Goal: Task Accomplishment & Management: Manage account settings

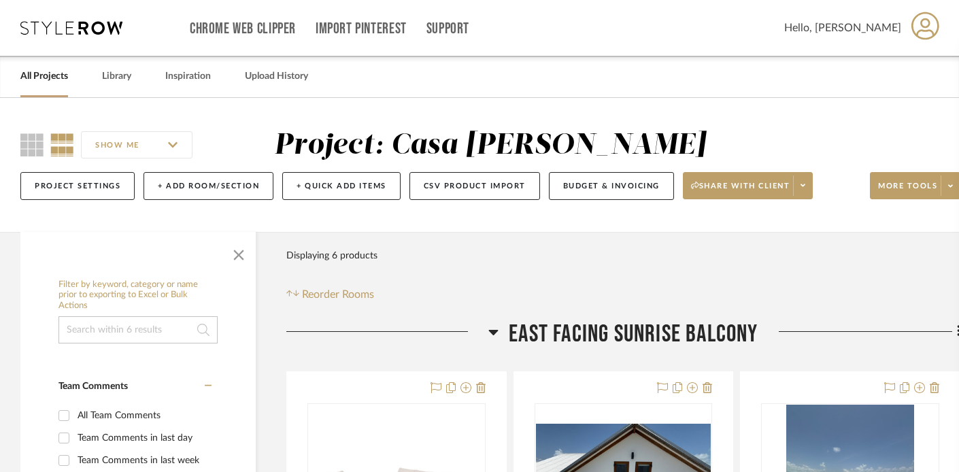
click at [47, 78] on link "All Projects" at bounding box center [44, 76] width 48 height 18
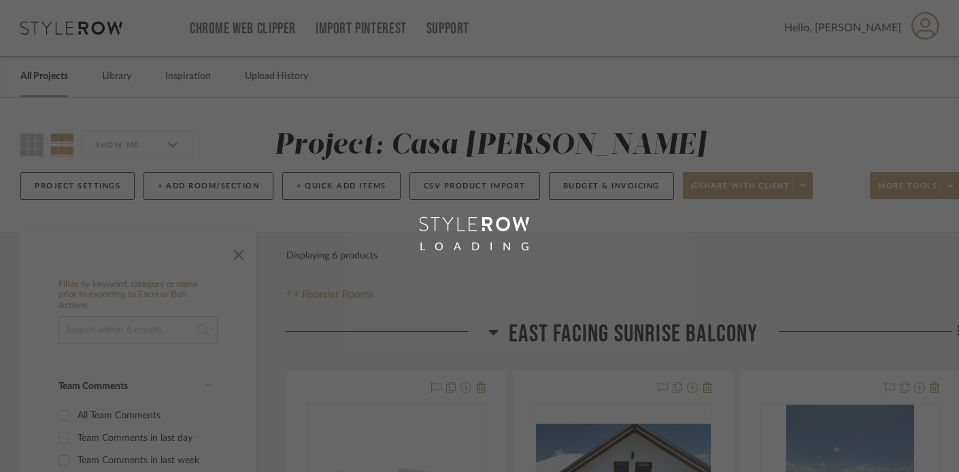
click at [47, 78] on div "LOADING" at bounding box center [479, 236] width 959 height 472
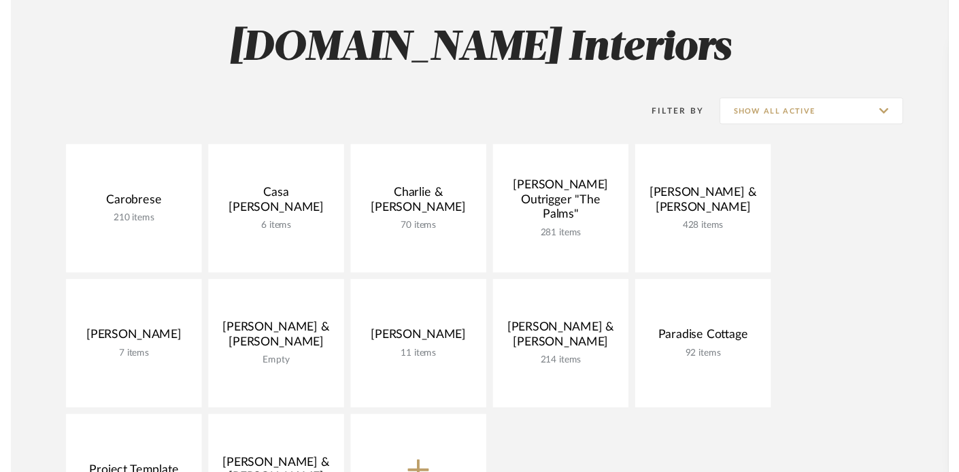
scroll to position [210, 0]
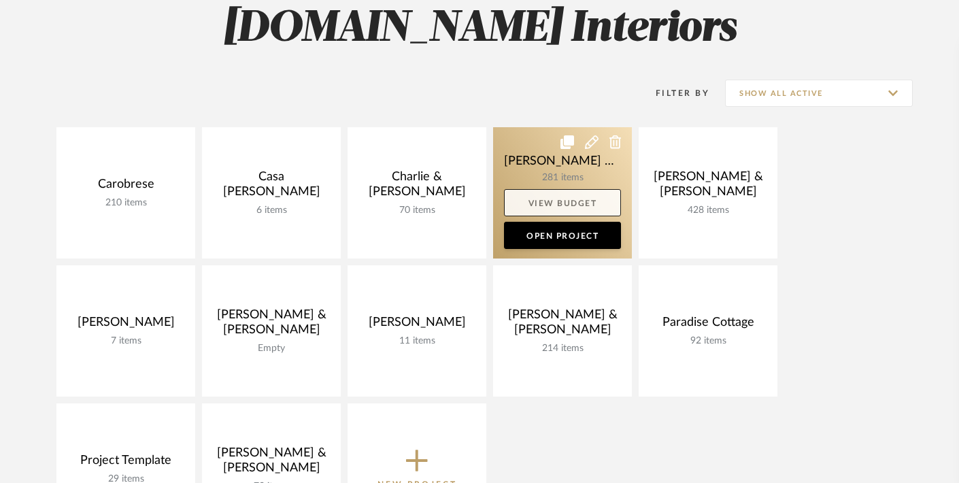
click at [539, 201] on link "View Budget" at bounding box center [562, 202] width 117 height 27
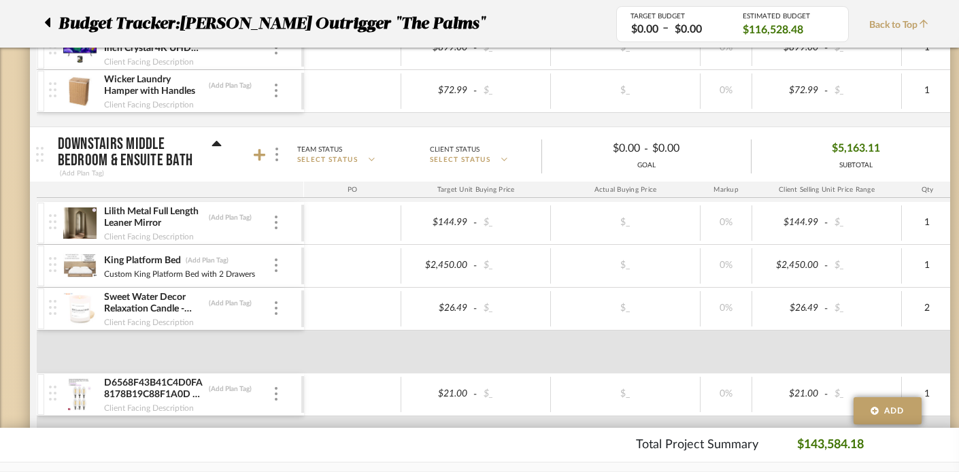
scroll to position [7173, 0]
